Goal: Task Accomplishment & Management: Manage account settings

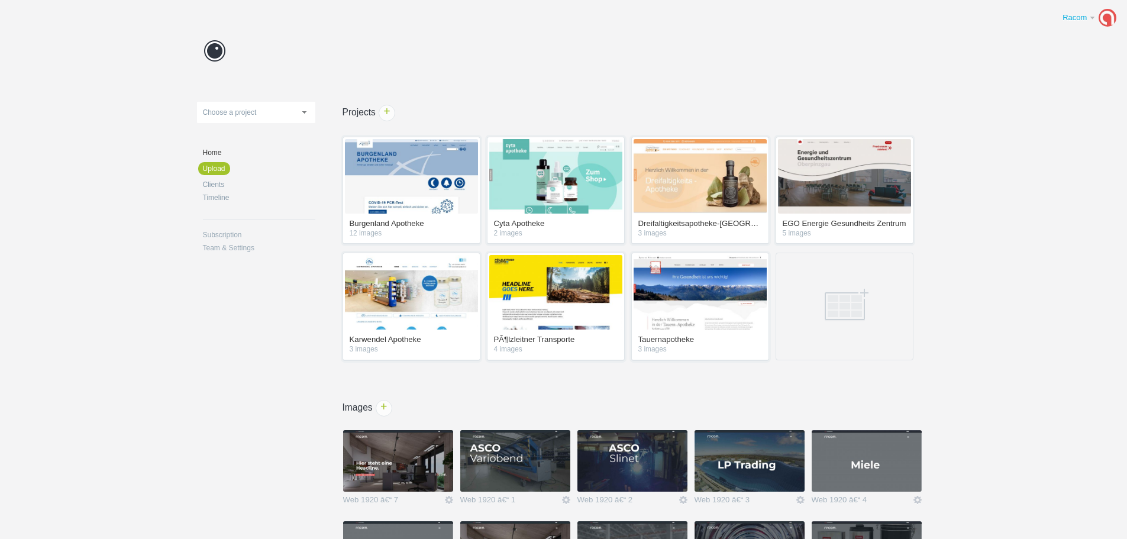
click at [1079, 14] on div "Racom" at bounding box center [1075, 18] width 25 height 12
click at [1110, 15] on img at bounding box center [1108, 17] width 17 height 17
click at [1110, 14] on img at bounding box center [1108, 18] width 18 height 18
click at [239, 246] on link "Team & Settings" at bounding box center [259, 247] width 112 height 7
click at [236, 235] on link "Subscription" at bounding box center [259, 234] width 112 height 7
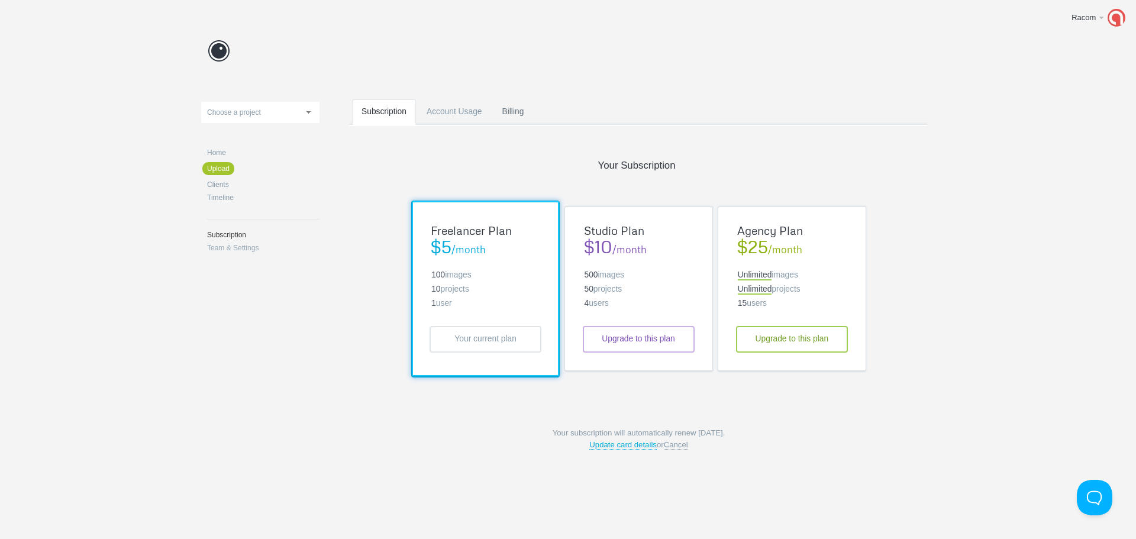
click at [508, 111] on link "Billing" at bounding box center [513, 122] width 41 height 47
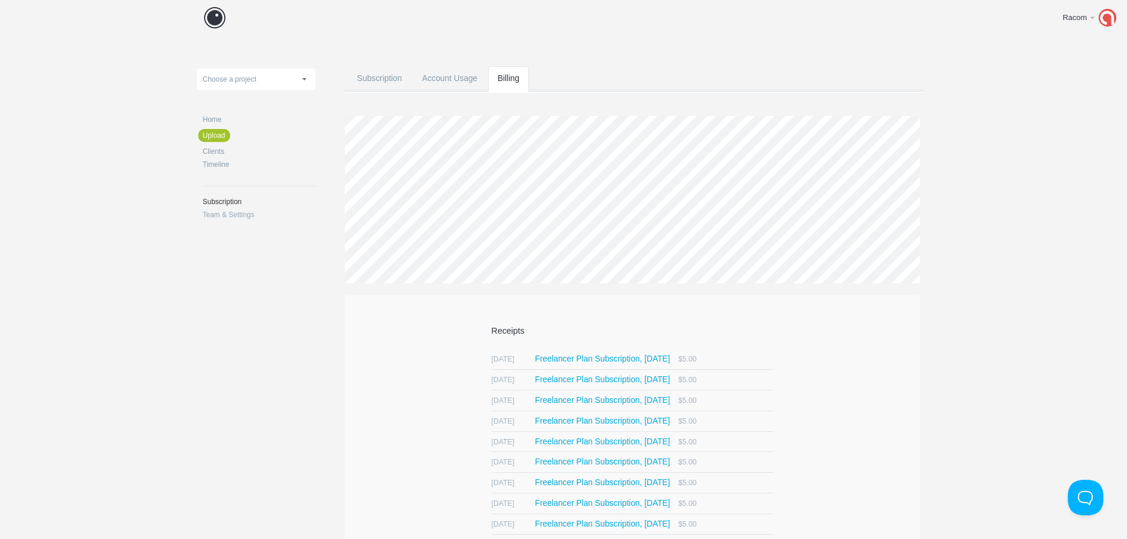
scroll to position [59, 0]
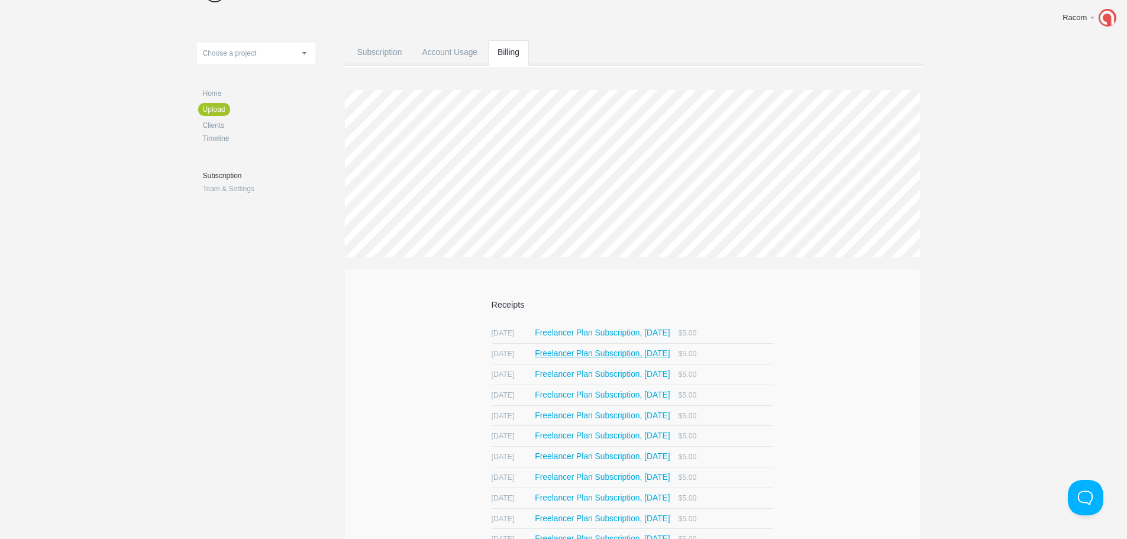
click at [578, 354] on span "Freelancer Plan Subscription, July 2025" at bounding box center [602, 354] width 135 height 8
